Goal: Task Accomplishment & Management: Contribute content

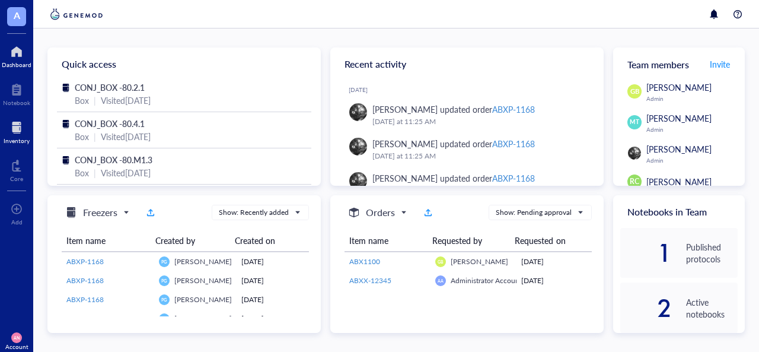
click at [8, 120] on div at bounding box center [17, 127] width 26 height 19
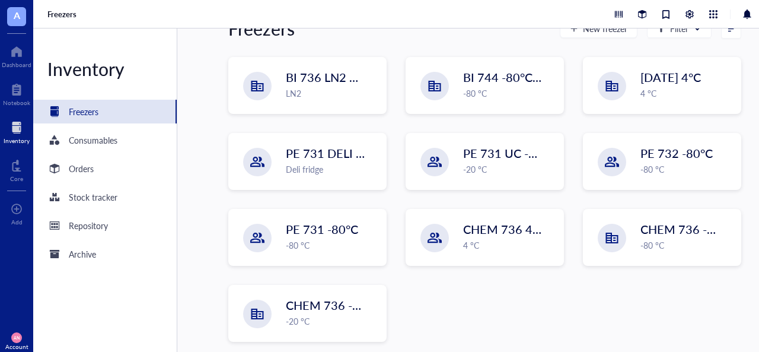
scroll to position [152, 0]
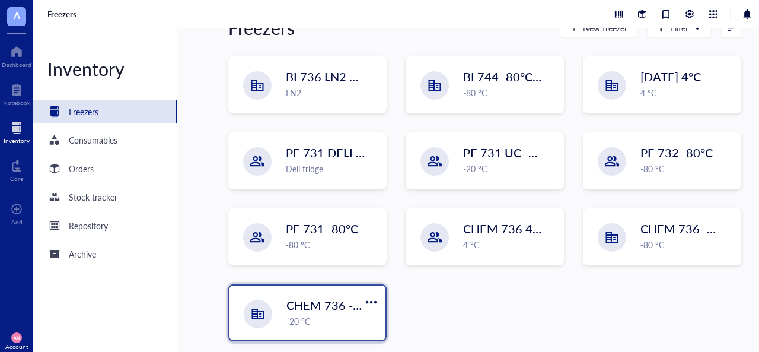
click at [333, 321] on div "-20 °C" at bounding box center [332, 320] width 92 height 13
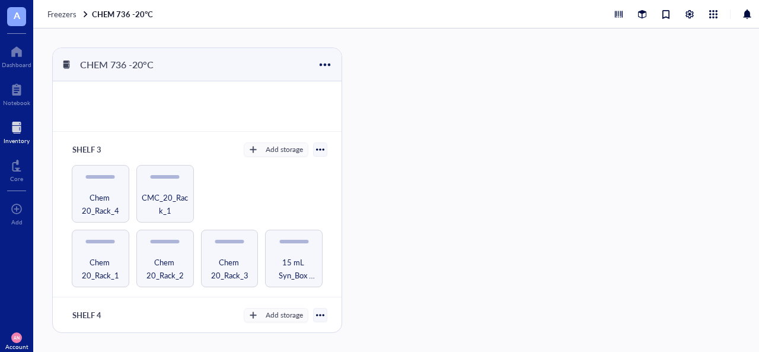
scroll to position [279, 0]
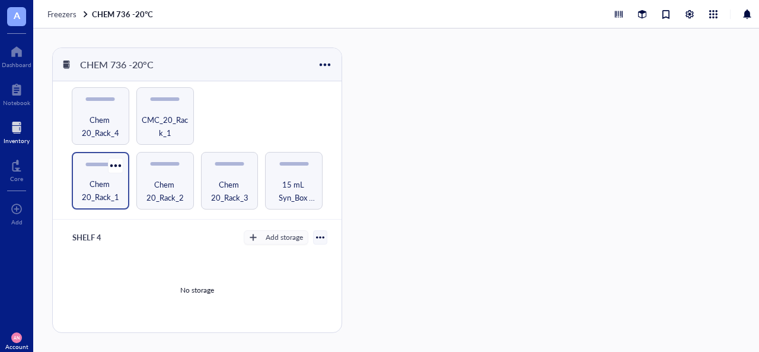
click at [107, 185] on span "Chem 20_Rack_1" at bounding box center [101, 190] width 46 height 26
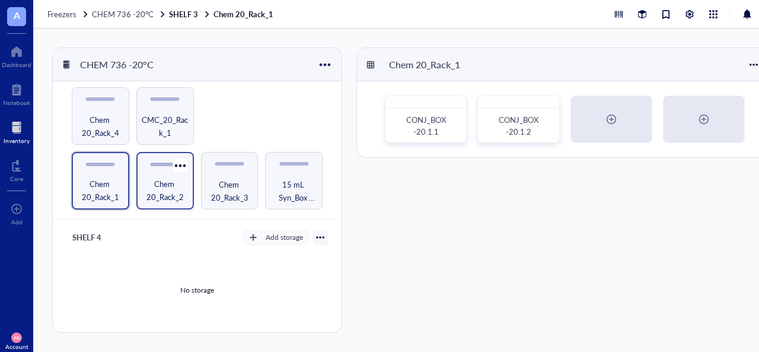
click at [159, 177] on span "Chem 20_Rack_2" at bounding box center [165, 190] width 46 height 26
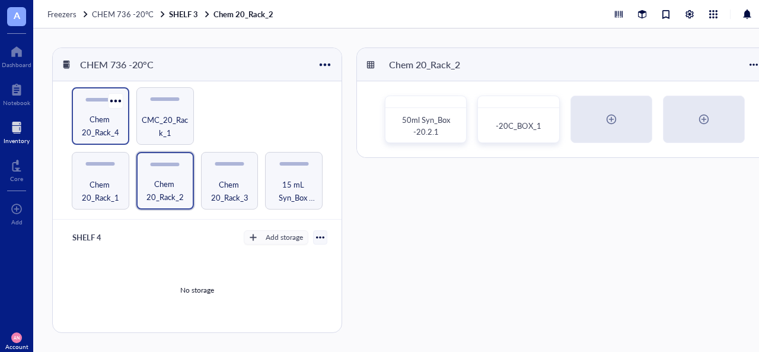
click at [90, 126] on span "Chem 20_Rack_4" at bounding box center [101, 126] width 46 height 26
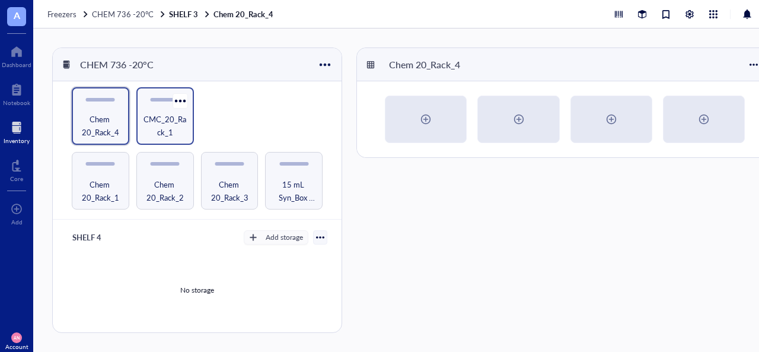
click at [161, 123] on span "CMC_20_Rack_1" at bounding box center [165, 126] width 46 height 26
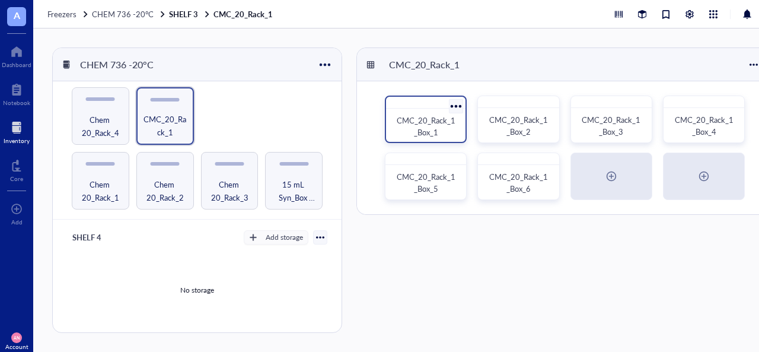
click at [422, 130] on span "CMC_20_Rack_1_Box_1" at bounding box center [426, 125] width 59 height 23
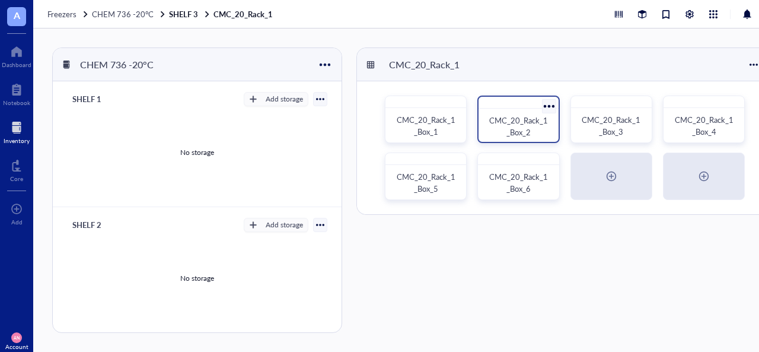
click at [516, 117] on span "CMC_20_Rack_1_Box_2" at bounding box center [518, 125] width 59 height 23
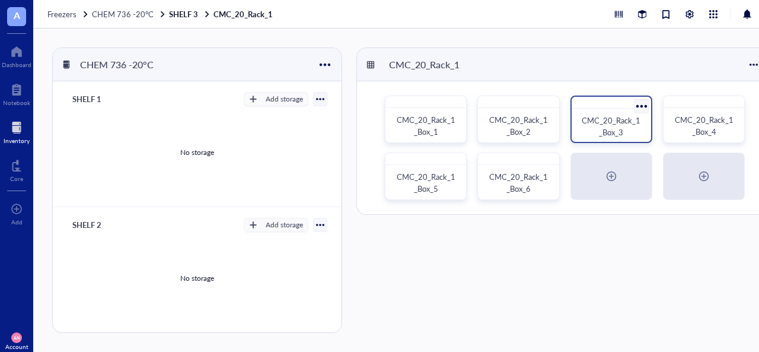
click at [595, 127] on div "CMC_20_Rack_1_Box_3" at bounding box center [611, 126] width 60 height 24
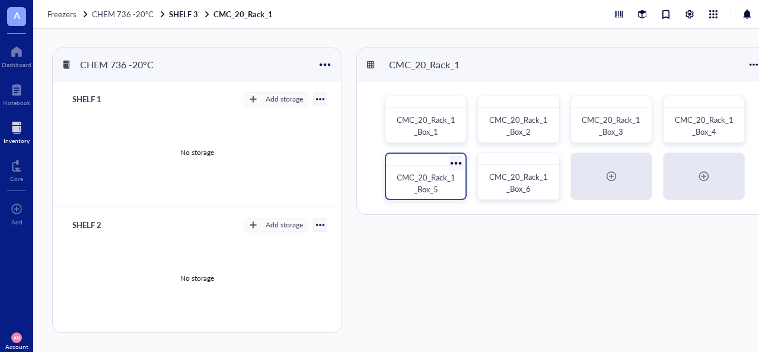
click at [435, 176] on span "CMC_20_Rack_1_Box_5" at bounding box center [426, 182] width 59 height 23
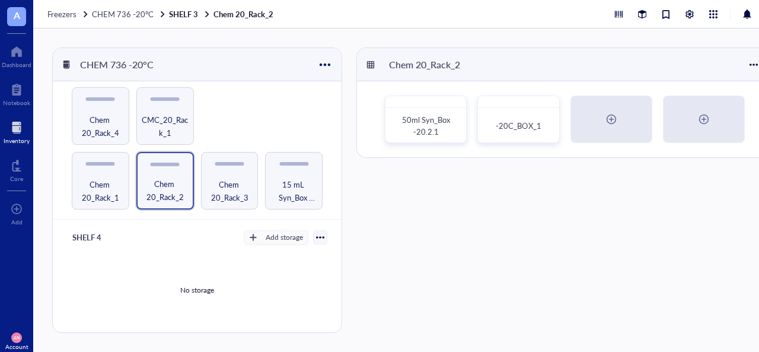
scroll to position [273, 0]
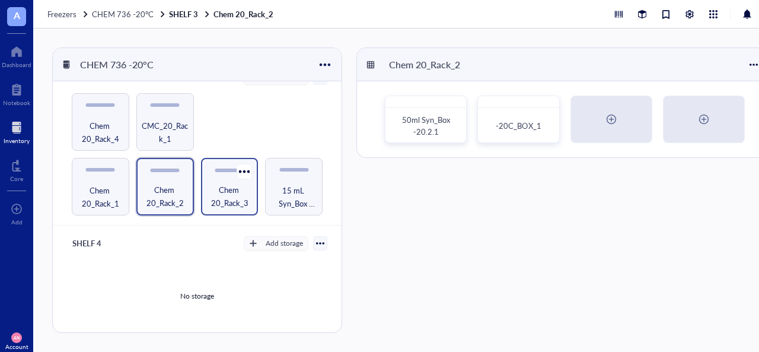
click at [234, 183] on span "Chem 20_Rack_3" at bounding box center [230, 196] width 46 height 26
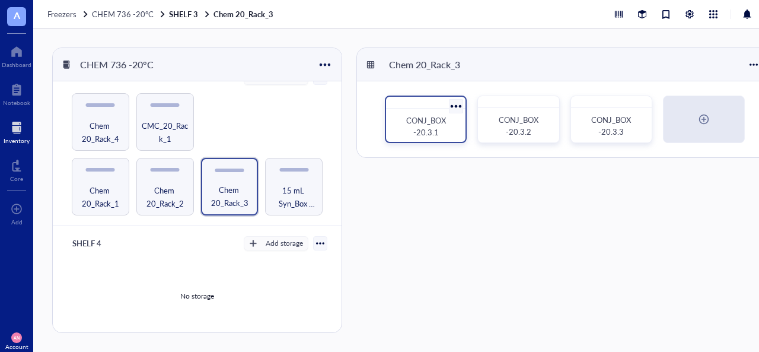
drag, startPoint x: 436, startPoint y: 126, endPoint x: 407, endPoint y: 120, distance: 29.6
click at [407, 120] on span "CONJ_BOX -20.3.1" at bounding box center [426, 125] width 41 height 23
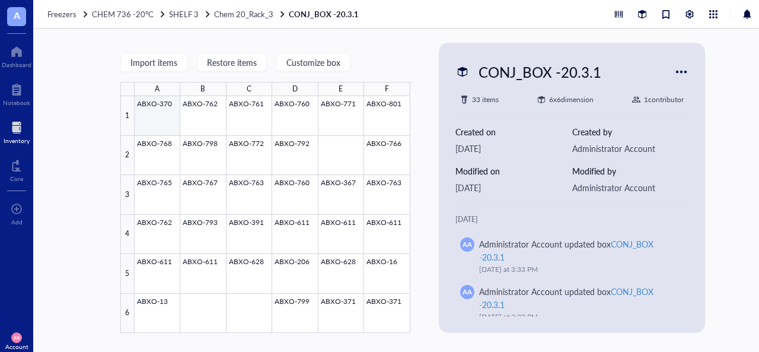
click at [157, 111] on div at bounding box center [273, 214] width 276 height 237
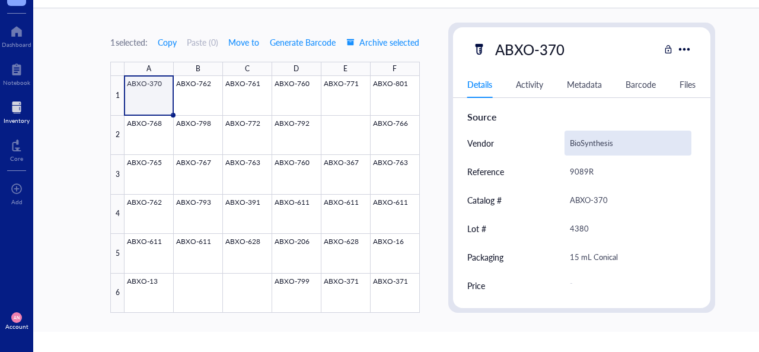
scroll to position [25, 0]
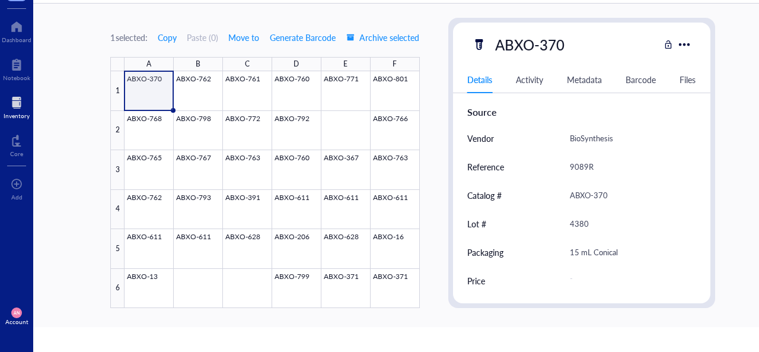
drag, startPoint x: 682, startPoint y: 49, endPoint x: 700, endPoint y: 47, distance: 17.9
click at [700, 47] on div "ABXO-370" at bounding box center [581, 44] width 257 height 25
click at [684, 46] on div at bounding box center [683, 44] width 17 height 17
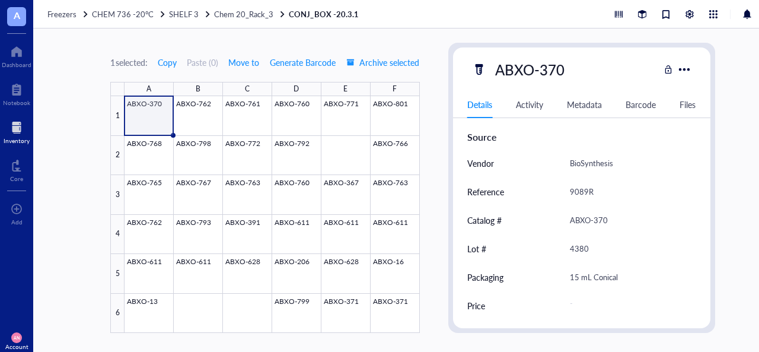
drag, startPoint x: 718, startPoint y: 131, endPoint x: 86, endPoint y: 82, distance: 634.4
click at [86, 82] on div "1 selected: Copy Paste ( 0 ) Move to Generate Barcode Archive selected A B C D …" at bounding box center [412, 189] width 759 height 323
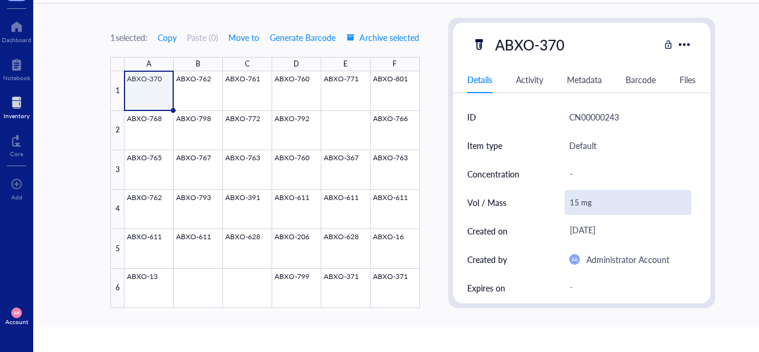
click at [578, 209] on div "15 mg" at bounding box center [627, 202] width 127 height 25
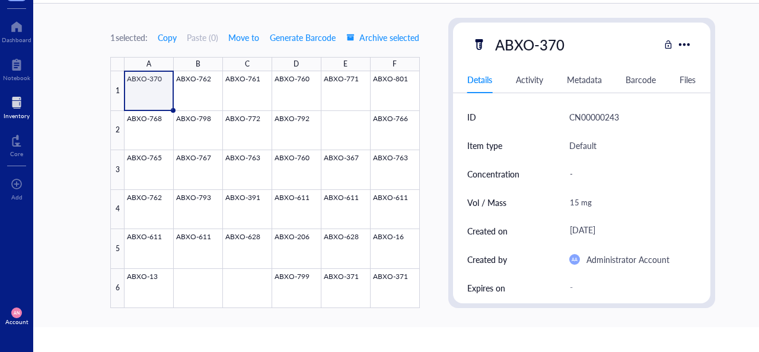
click at [753, 207] on div "1 selected: Copy Paste ( 0 ) Move to Generate Barcode Archive selected A B C D …" at bounding box center [412, 165] width 759 height 323
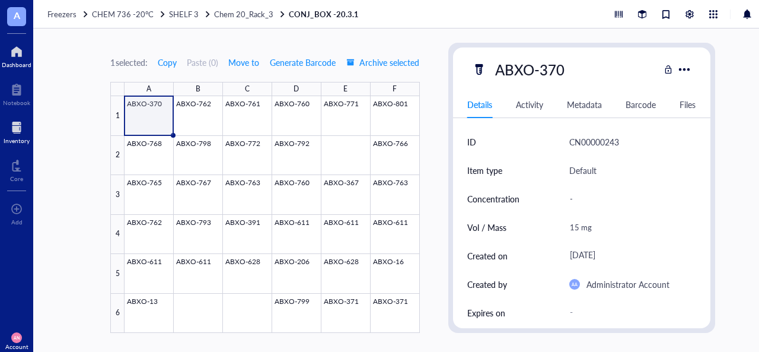
click at [16, 59] on div at bounding box center [17, 51] width 30 height 19
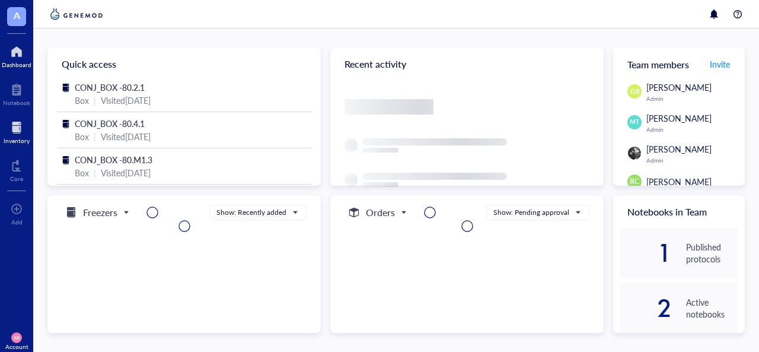
click at [5, 131] on div at bounding box center [17, 127] width 26 height 19
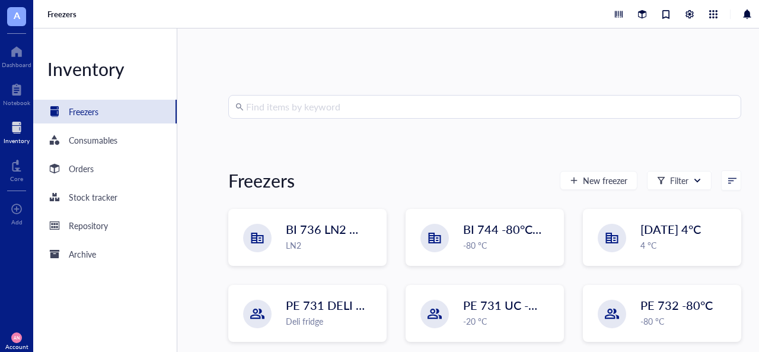
click at [266, 113] on input "search" at bounding box center [490, 106] width 488 height 23
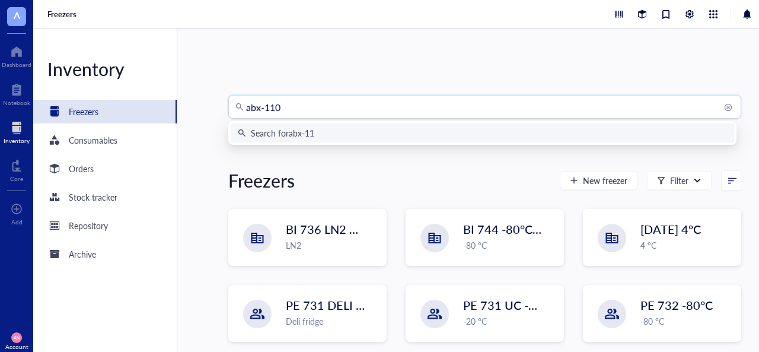
type input "abx-1103"
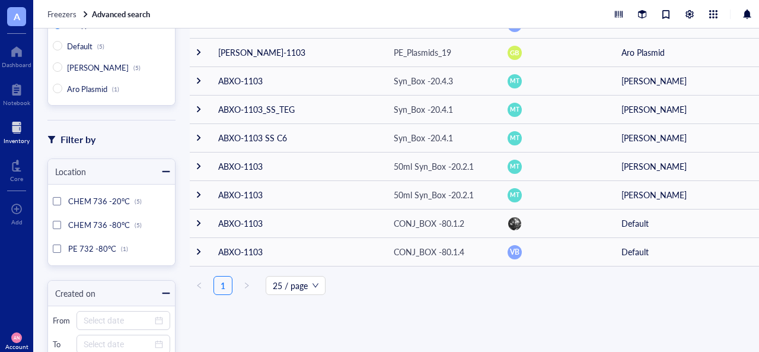
scroll to position [104, 0]
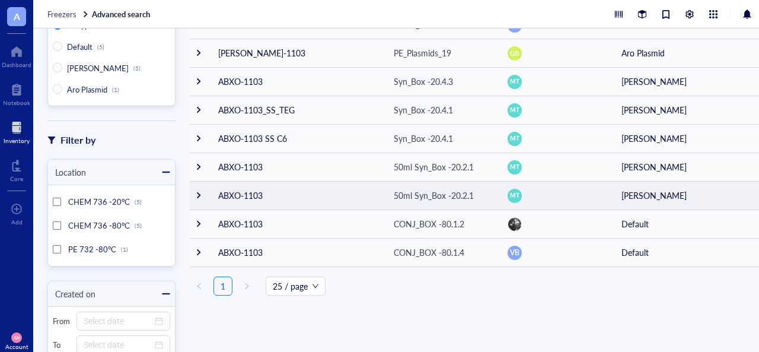
click at [196, 196] on div at bounding box center [198, 195] width 8 height 8
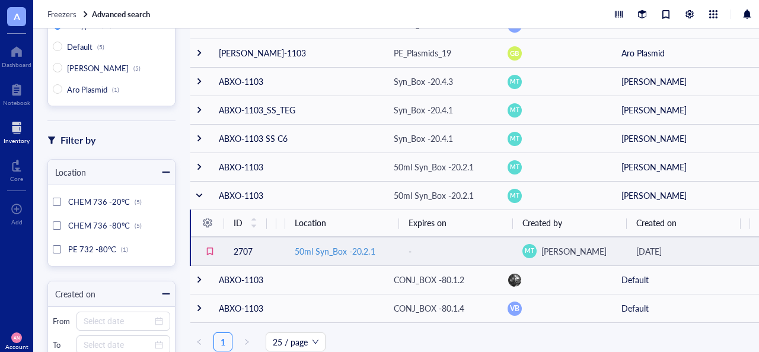
click at [311, 248] on div "50ml Syn_Box -20.2.1" at bounding box center [335, 250] width 80 height 13
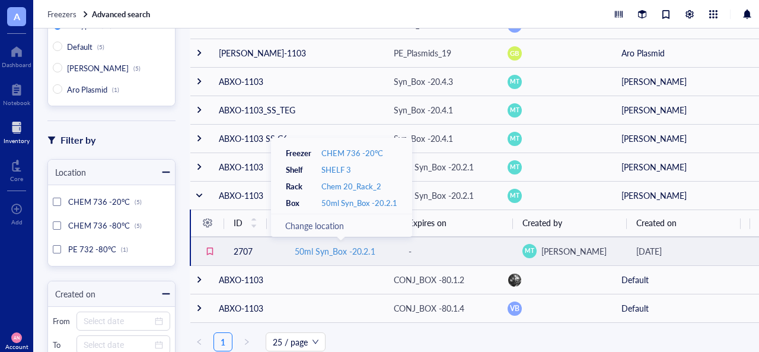
click at [311, 248] on div "50ml Syn_Box -20.2.1" at bounding box center [335, 250] width 80 height 13
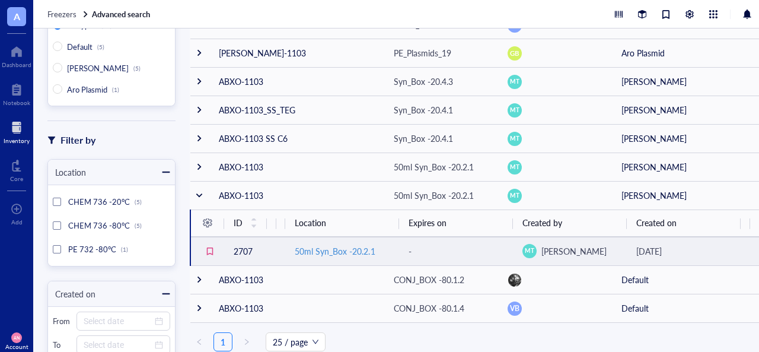
click at [311, 248] on div "50ml Syn_Box -20.2.1" at bounding box center [335, 250] width 80 height 13
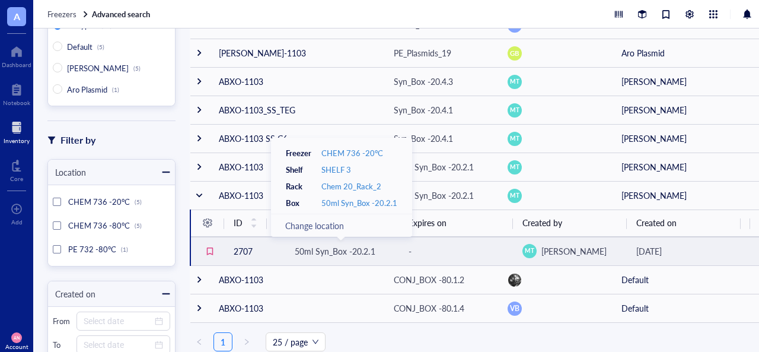
click at [471, 247] on div "-" at bounding box center [455, 250] width 95 height 13
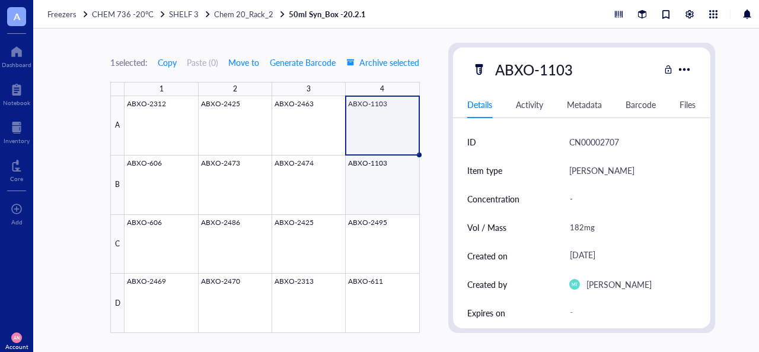
click at [385, 175] on div at bounding box center [271, 214] width 295 height 237
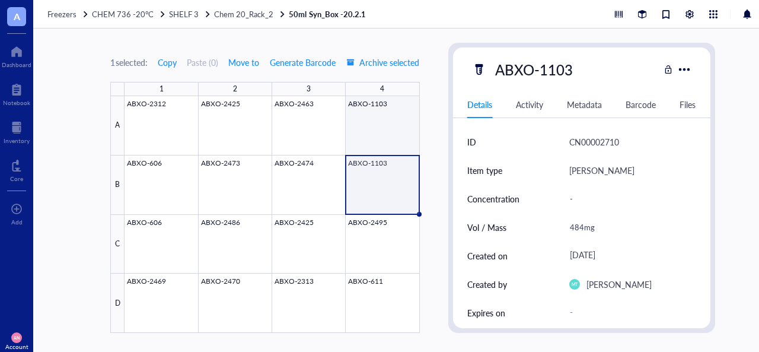
click at [371, 119] on div at bounding box center [271, 214] width 295 height 237
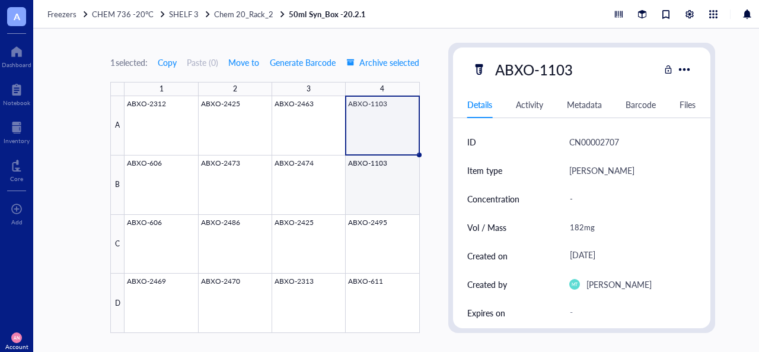
click at [391, 184] on div at bounding box center [271, 214] width 295 height 237
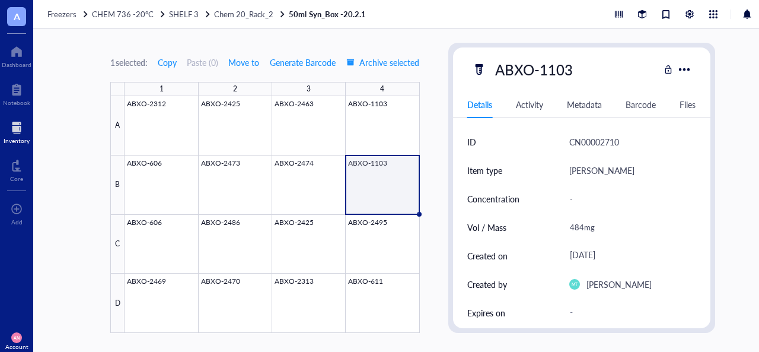
click at [23, 129] on div at bounding box center [17, 127] width 26 height 19
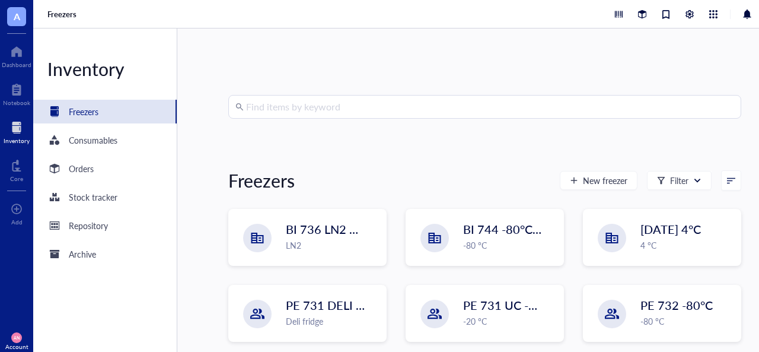
click at [302, 110] on input "search" at bounding box center [490, 106] width 488 height 23
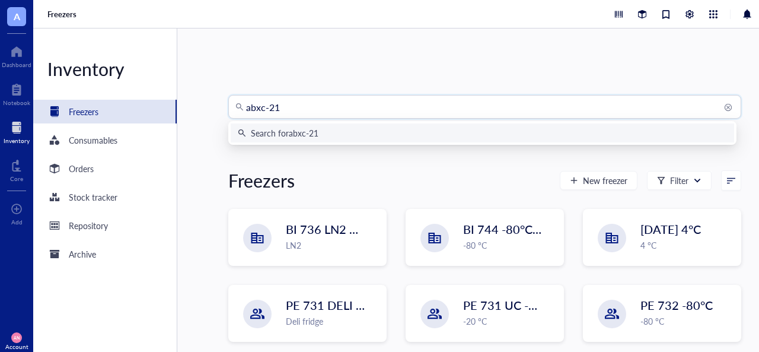
type input "abxc-210"
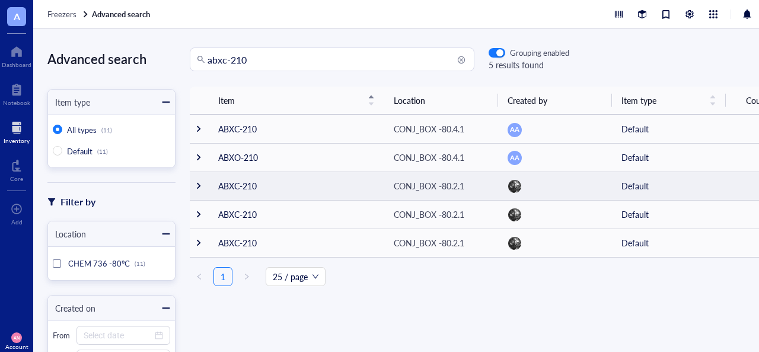
click at [200, 187] on div at bounding box center [198, 185] width 8 height 8
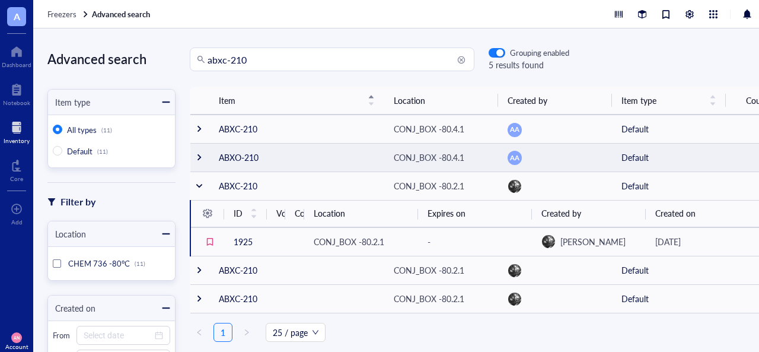
click at [319, 147] on td "ABXO-210" at bounding box center [296, 157] width 175 height 28
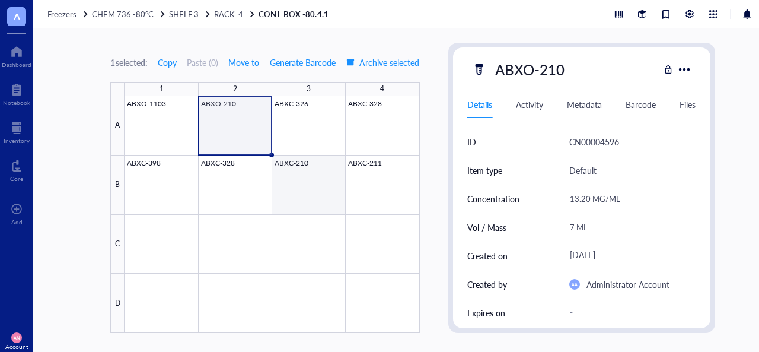
click at [316, 193] on div at bounding box center [271, 214] width 295 height 237
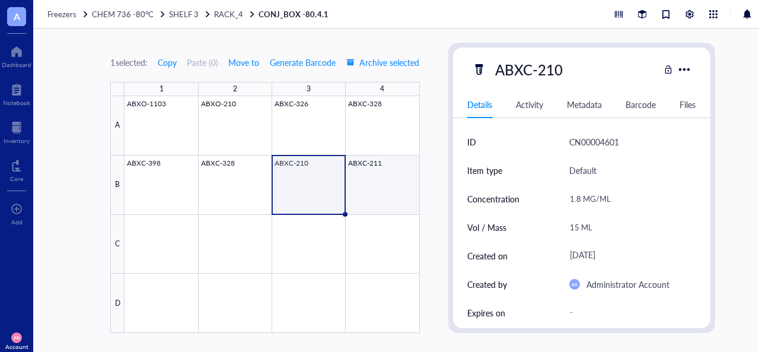
click at [373, 190] on div at bounding box center [271, 214] width 295 height 237
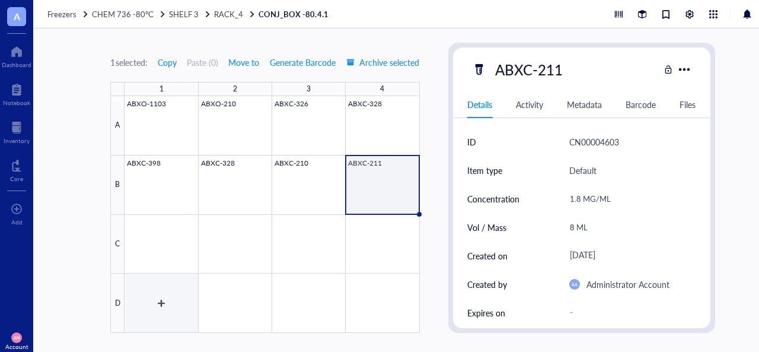
click at [180, 289] on div at bounding box center [271, 214] width 295 height 237
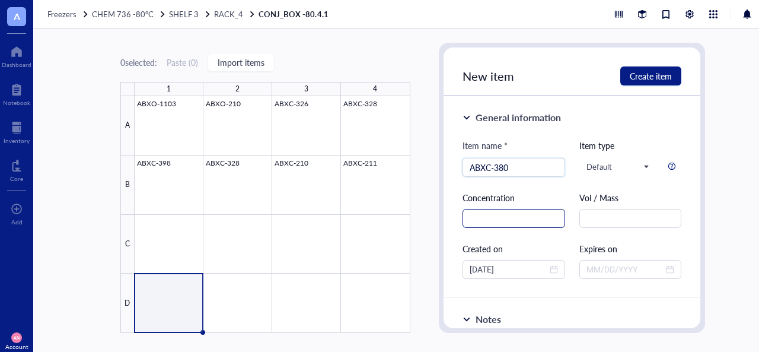
type input "ABXC-380"
click at [502, 221] on input "text" at bounding box center [513, 218] width 103 height 19
type input "13.47mg/mL"
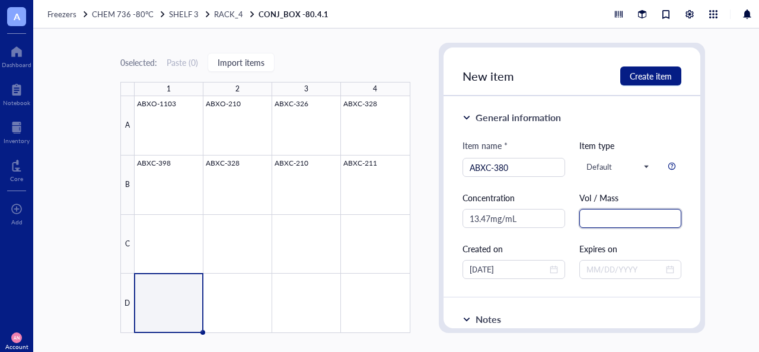
click at [625, 217] on input "text" at bounding box center [630, 218] width 103 height 19
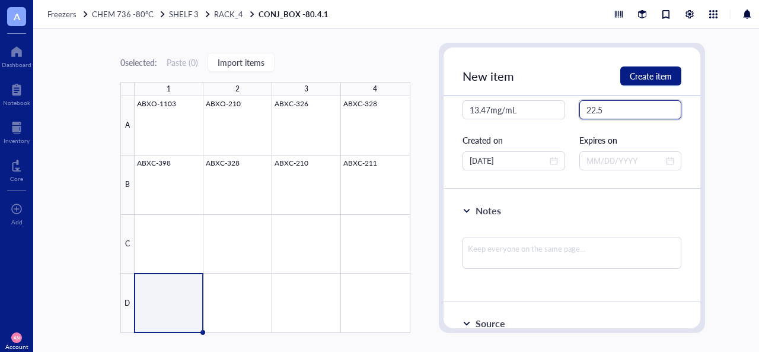
scroll to position [110, 0]
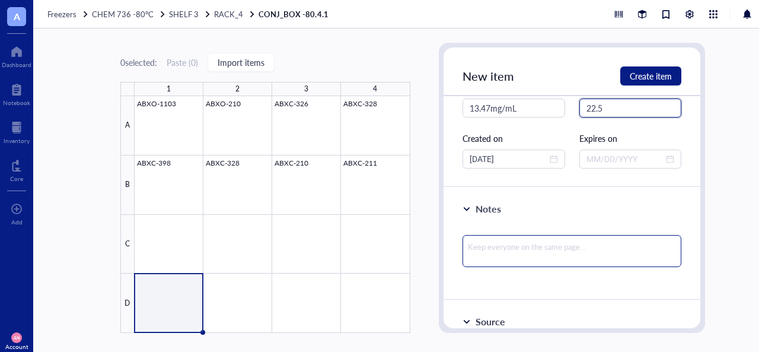
type input "22.5"
click at [506, 237] on textarea at bounding box center [571, 251] width 219 height 32
type textarea "A"
type textarea "AB"
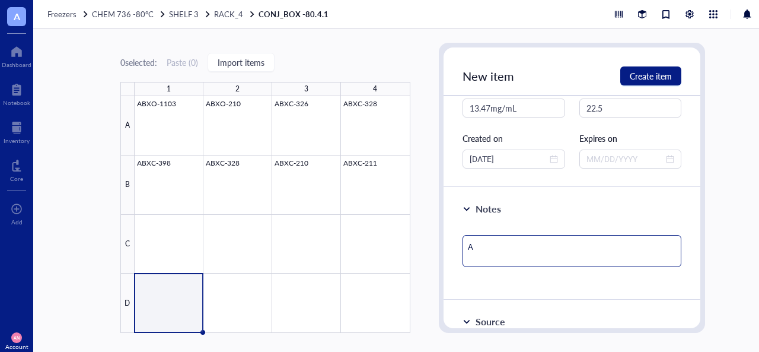
type textarea "AB"
type textarea "ABX"
type textarea "ABXC"
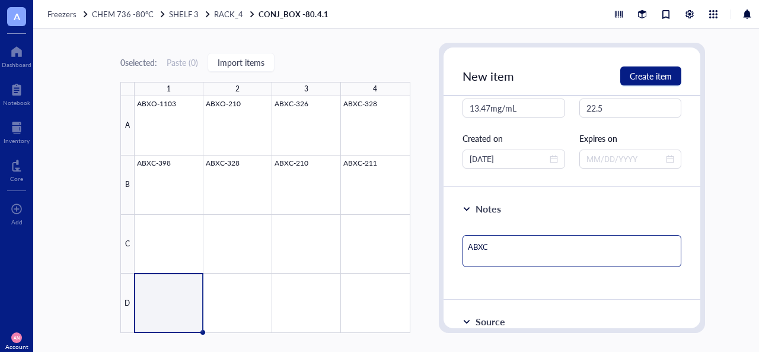
type textarea "ABXC-"
type textarea "ABXC-3"
type textarea "ABXC-38"
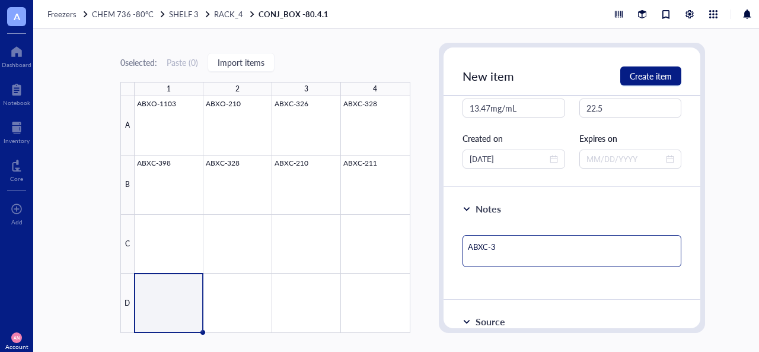
type textarea "ABXC-38"
type textarea "ABXC-380"
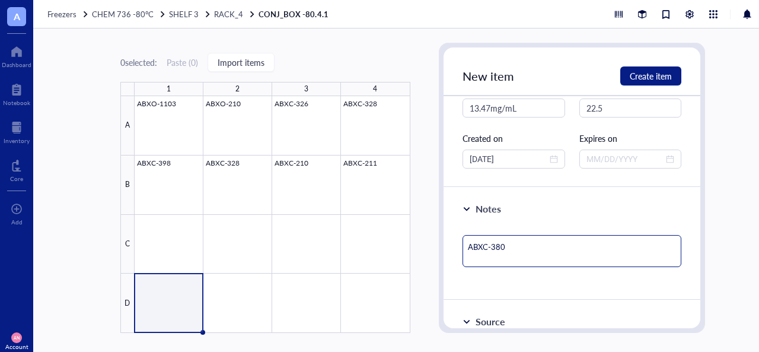
type textarea "ABXC-380 p"
type textarea "ABXC-380 pr"
type textarea "ABXC-380 pro"
type textarea "ABXC-380 prod"
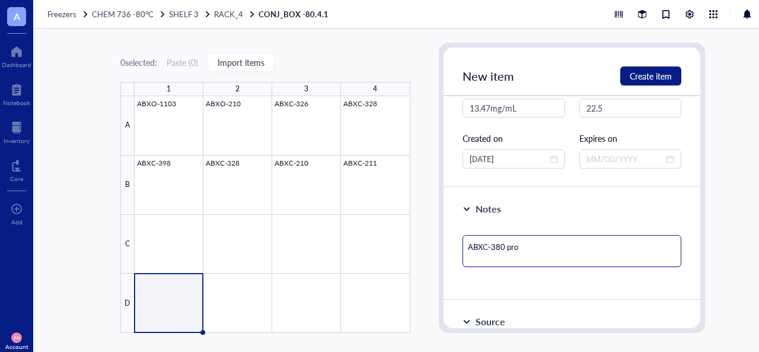
type textarea "ABXC-380 prod"
type textarea "ABXC-380 produ"
type textarea "ABXC-380 produc"
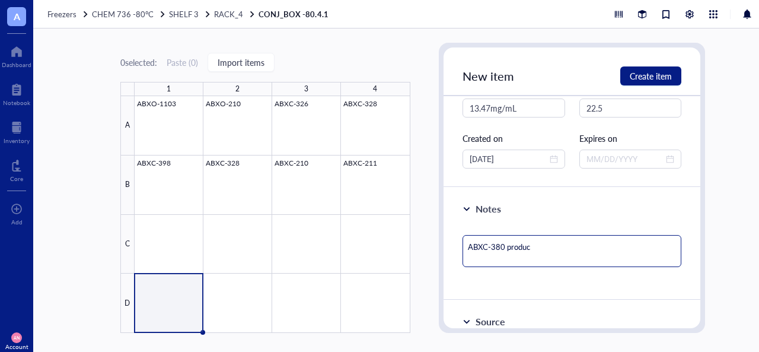
type textarea "ABXC-380 produce"
type textarea "ABXC-380 produced"
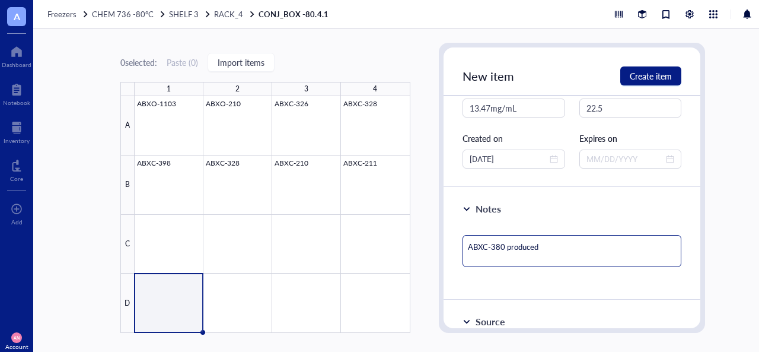
type textarea "ABXC-380 produced"
type textarea "ABXC-380 produced b"
type textarea "ABXC-380 produced by"
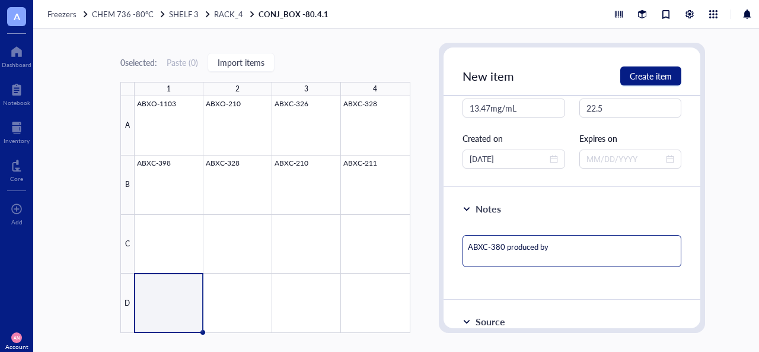
type textarea "ABXC-380 produced by R"
type textarea "ABXC-380 produced by RR"
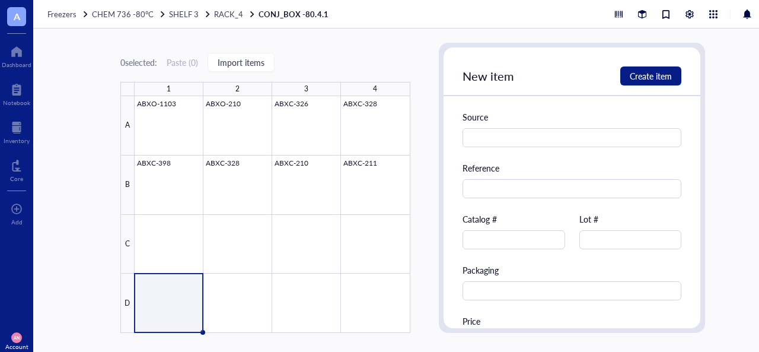
scroll to position [344, 0]
type textarea "ABXC-380 produced by RR"
click at [500, 239] on input "text" at bounding box center [513, 238] width 103 height 19
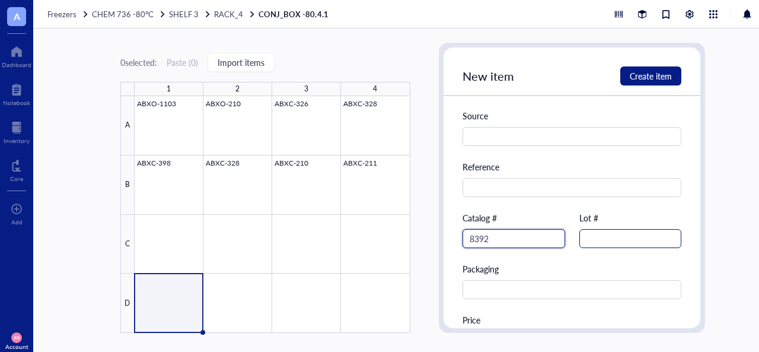
type input "8392"
click at [588, 234] on input "text" at bounding box center [630, 238] width 103 height 19
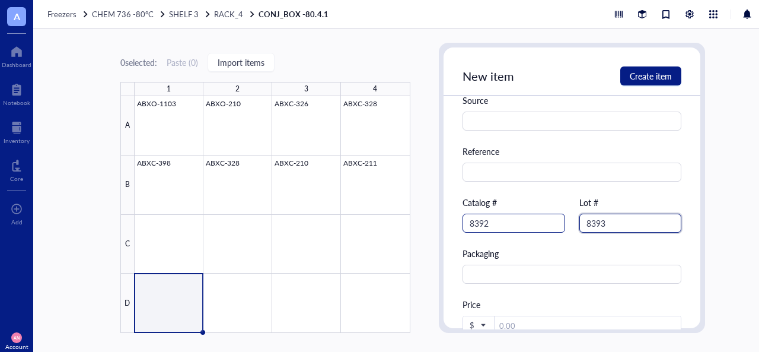
scroll to position [359, 0]
type input "8393"
click at [504, 226] on input "8392" at bounding box center [513, 223] width 103 height 19
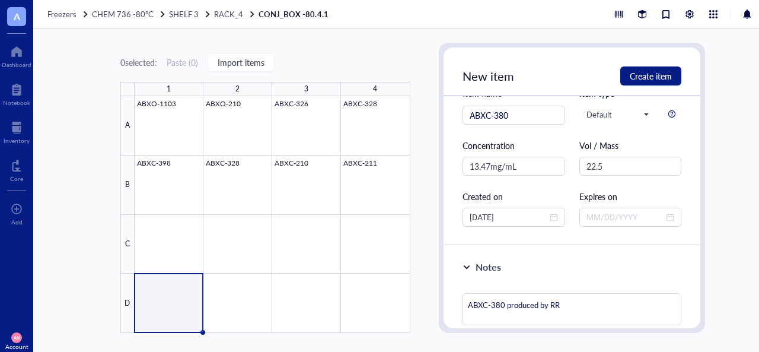
scroll to position [52, 0]
click at [504, 226] on div "[DATE]" at bounding box center [513, 217] width 103 height 19
type input "8393"
click at [504, 226] on div "[DATE]" at bounding box center [513, 217] width 103 height 19
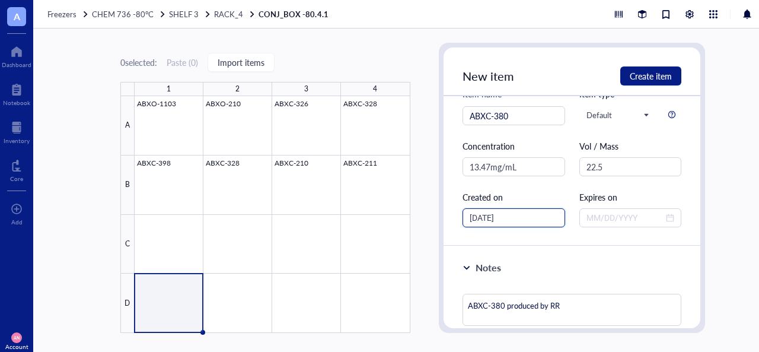
click at [504, 226] on div "[DATE]" at bounding box center [513, 217] width 103 height 19
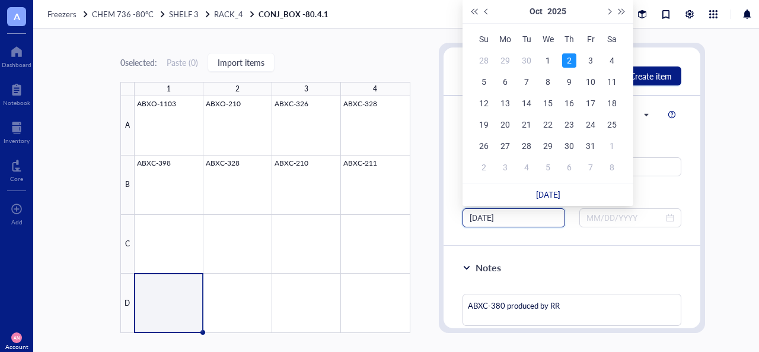
click at [504, 226] on div "[DATE]" at bounding box center [513, 217] width 103 height 19
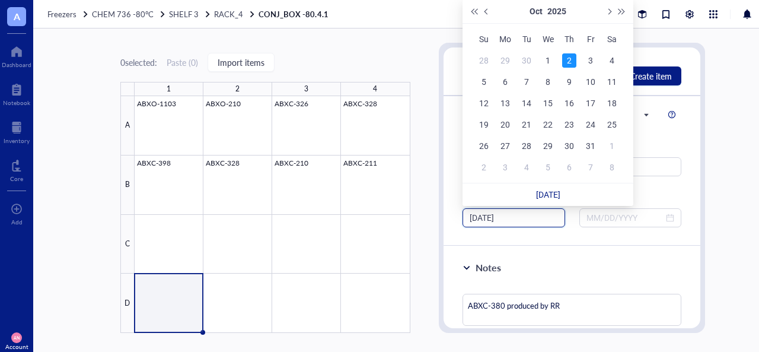
click at [504, 226] on div "[DATE]" at bounding box center [513, 217] width 103 height 19
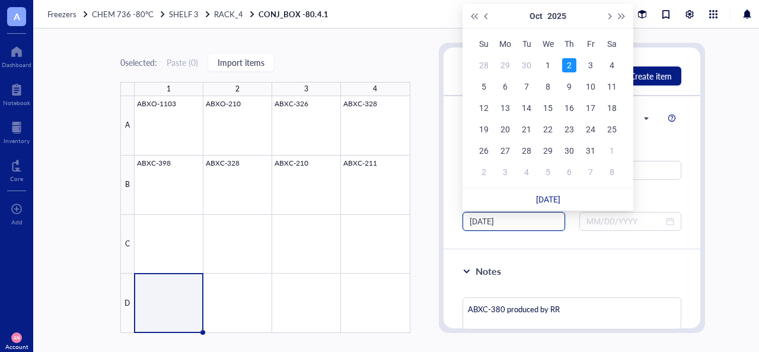
scroll to position [47, 0]
click at [219, 175] on div at bounding box center [273, 214] width 276 height 237
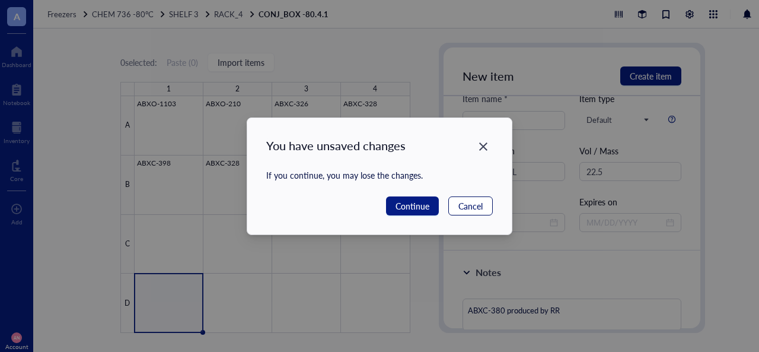
click at [460, 205] on span "Cancel" at bounding box center [470, 205] width 24 height 13
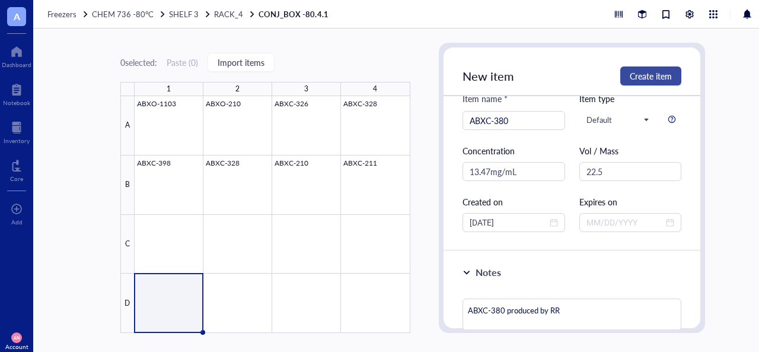
click at [653, 78] on span "Create item" at bounding box center [651, 75] width 42 height 9
type textarea "Keep everyone on the same page…"
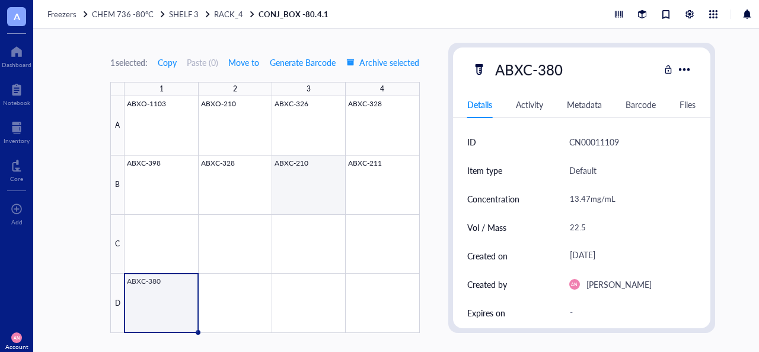
click at [312, 190] on div at bounding box center [271, 214] width 295 height 237
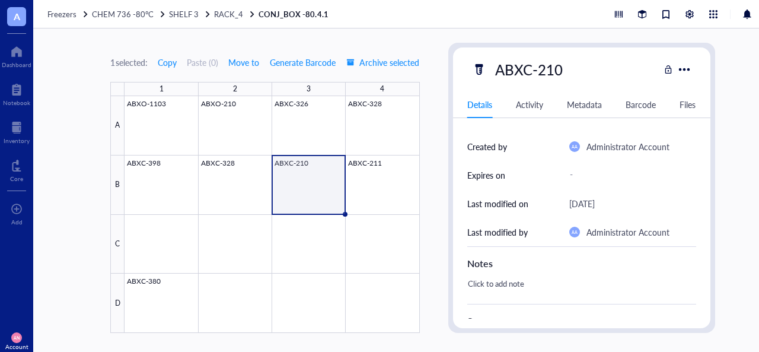
scroll to position [321, 0]
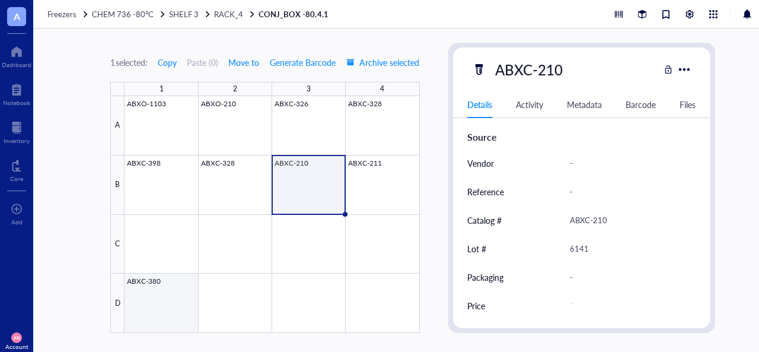
click at [173, 296] on div at bounding box center [271, 214] width 295 height 237
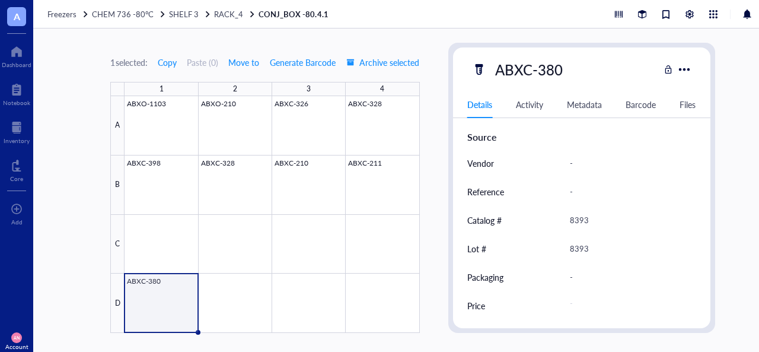
click at [573, 216] on div "8393" at bounding box center [627, 219] width 127 height 25
type input "8"
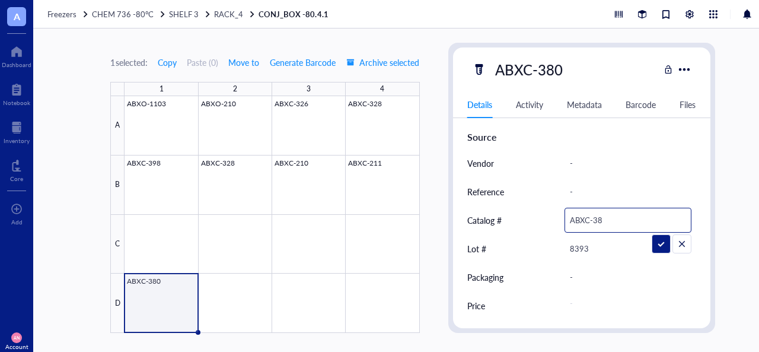
type input "ABXC-380"
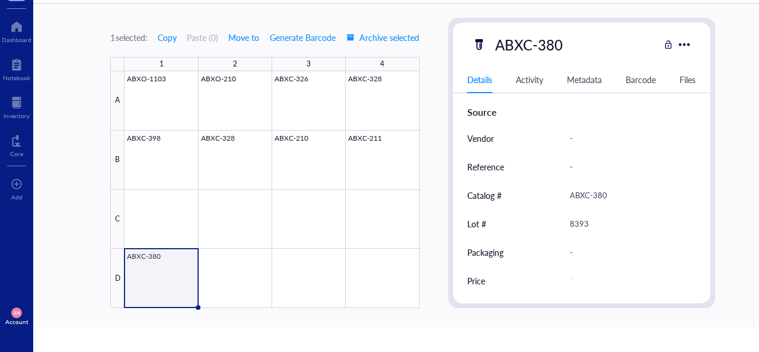
click at [575, 251] on div "-" at bounding box center [627, 251] width 127 height 25
type input "50mL conical"
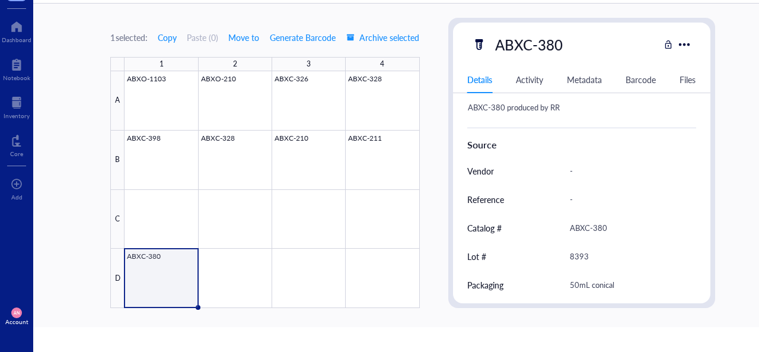
scroll to position [288, 0]
click at [571, 165] on div "-" at bounding box center [627, 171] width 127 height 25
drag, startPoint x: 571, startPoint y: 165, endPoint x: 590, endPoint y: 167, distance: 18.4
click at [590, 167] on div "-" at bounding box center [627, 171] width 127 height 25
type input "Internal"
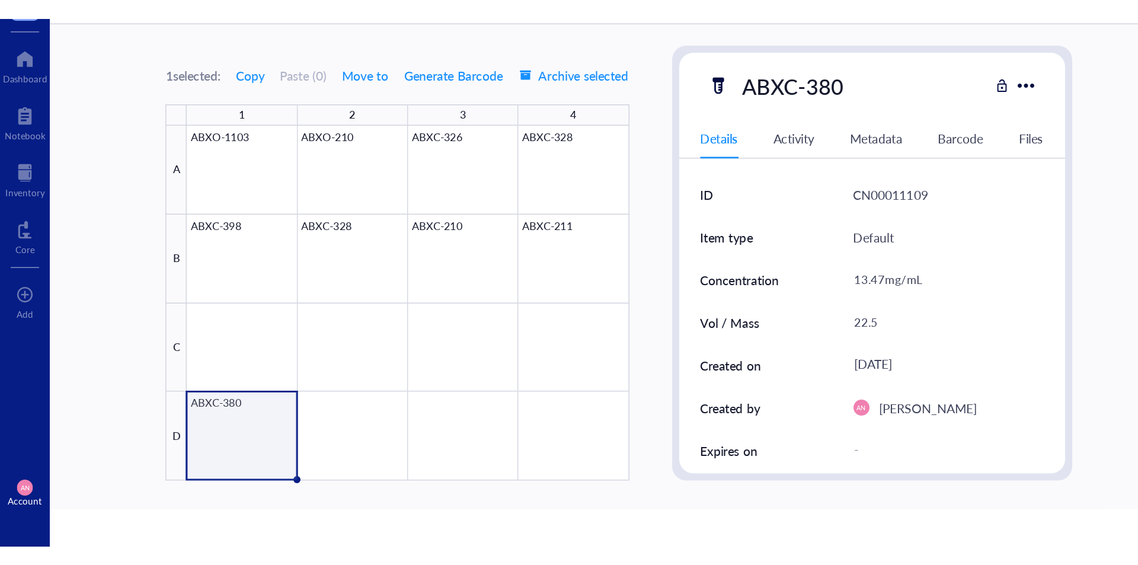
scroll to position [0, 0]
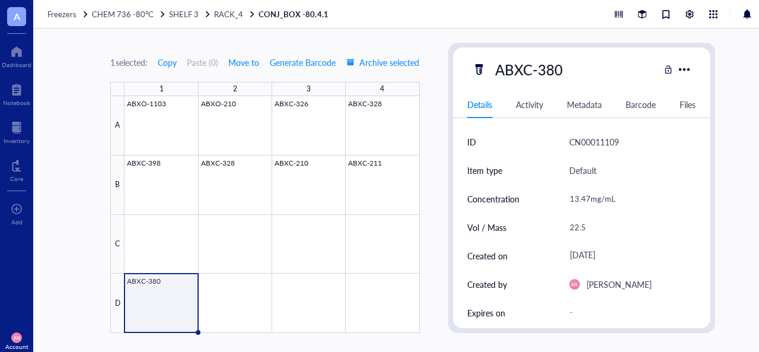
click at [523, 103] on div "Activity" at bounding box center [529, 104] width 27 height 13
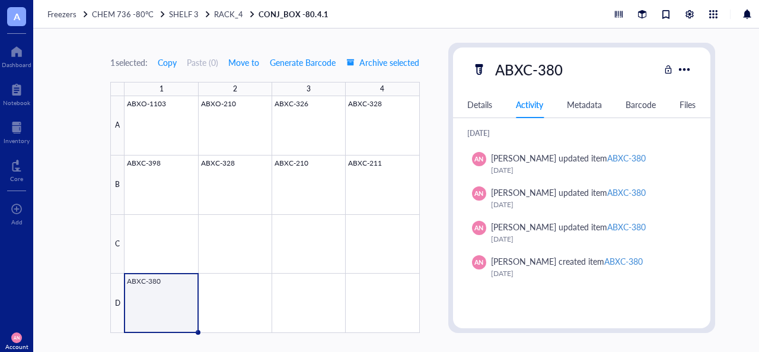
click at [484, 106] on div "Details" at bounding box center [479, 104] width 25 height 13
